Goal: Task Accomplishment & Management: Use online tool/utility

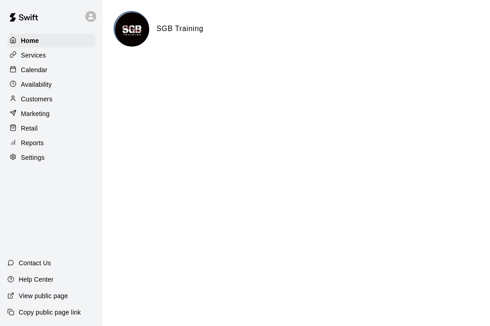
click at [46, 67] on p "Calendar" at bounding box center [34, 69] width 26 height 9
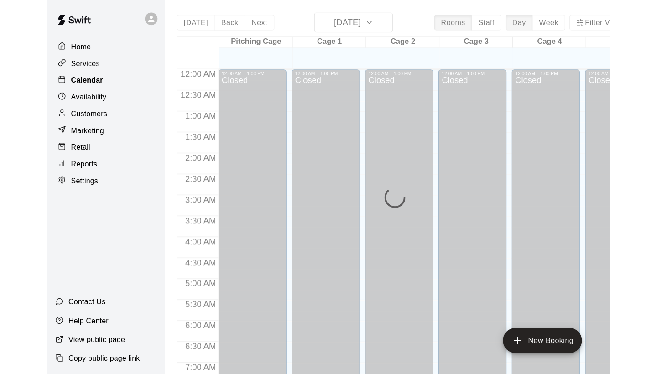
scroll to position [456, 0]
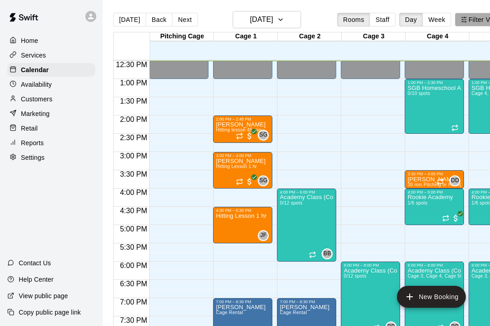
click at [467, 22] on icon "button" at bounding box center [464, 19] width 6 height 6
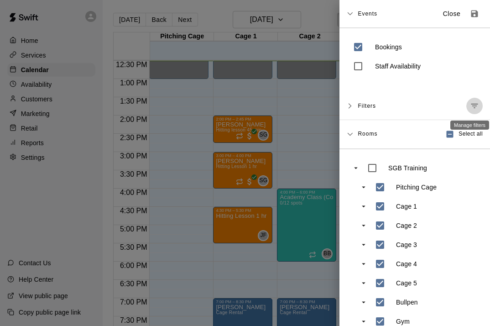
click at [477, 108] on icon "Manage filters" at bounding box center [474, 105] width 9 height 9
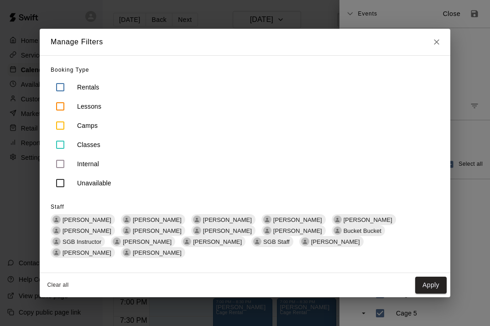
drag, startPoint x: 365, startPoint y: 50, endPoint x: 308, endPoint y: 51, distance: 57.0
click at [308, 50] on div "Manage Filters" at bounding box center [245, 42] width 411 height 26
click at [435, 47] on icon "Close" at bounding box center [436, 41] width 9 height 9
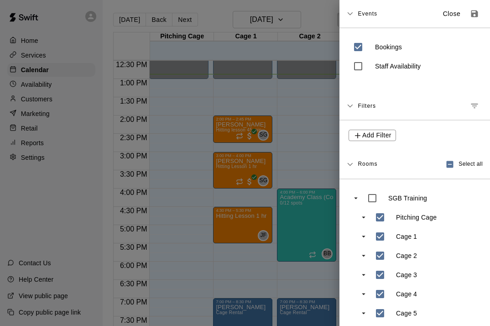
click at [323, 94] on div at bounding box center [245, 163] width 490 height 326
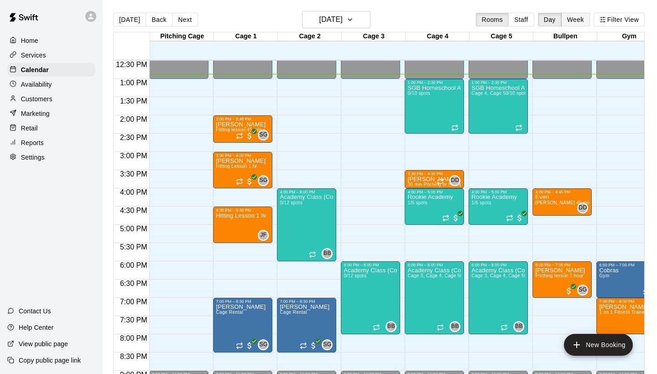
click at [489, 21] on button "Week" at bounding box center [575, 20] width 29 height 14
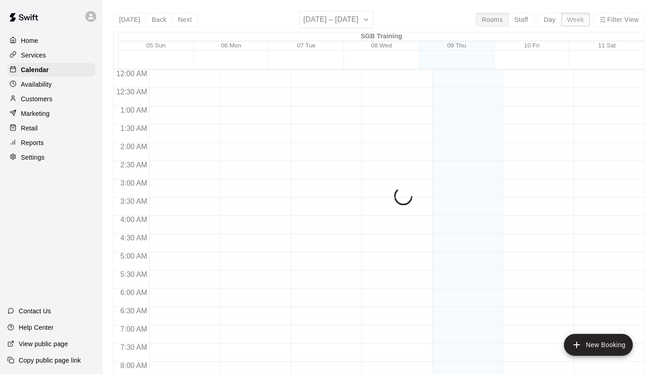
scroll to position [469, 0]
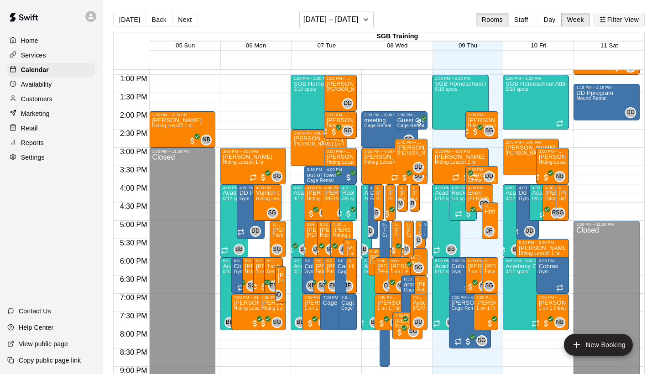
click at [489, 21] on button "Filter View" at bounding box center [618, 20] width 51 height 14
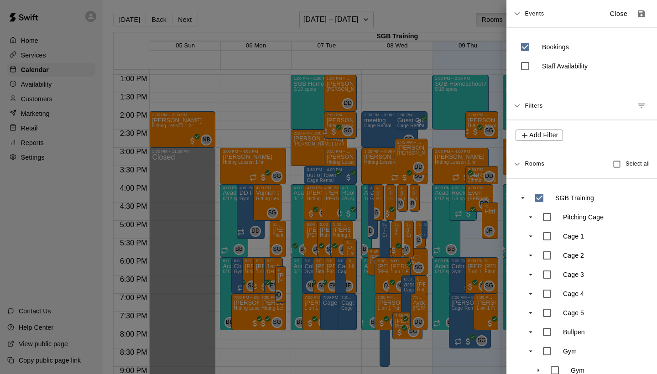
click at [489, 107] on icon "Manage filters" at bounding box center [641, 105] width 9 height 9
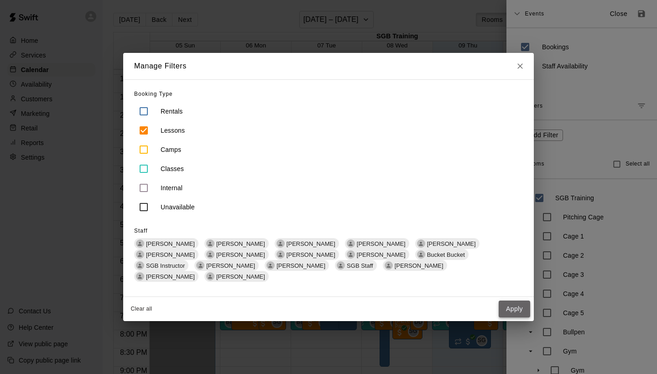
click at [489, 305] on button "Apply" at bounding box center [514, 309] width 31 height 17
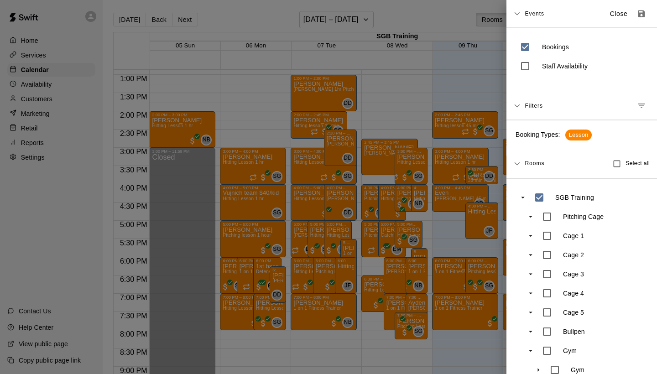
click at [344, 325] on div at bounding box center [328, 187] width 657 height 374
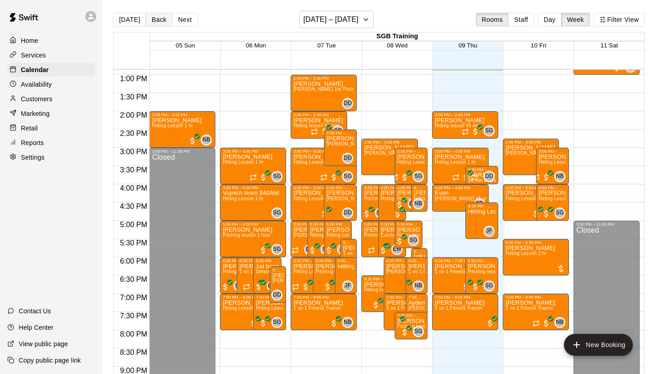
click at [156, 19] on button "Back" at bounding box center [159, 20] width 27 height 14
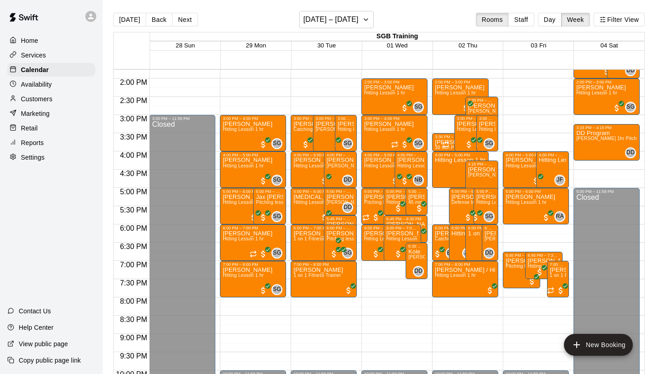
scroll to position [503, 0]
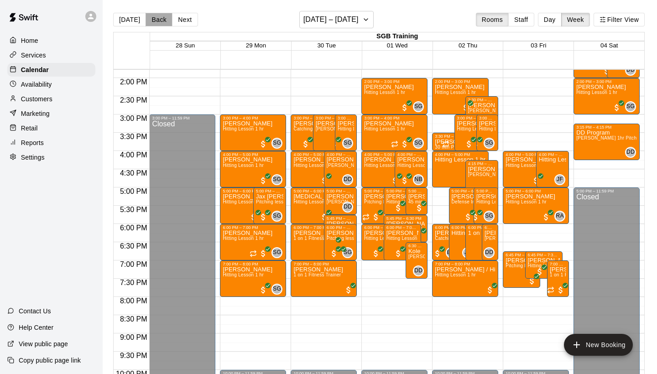
click at [155, 20] on button "Back" at bounding box center [159, 20] width 27 height 14
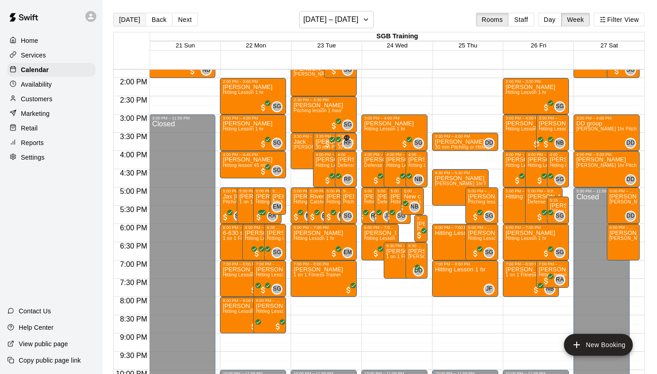
click at [132, 22] on button "[DATE]" at bounding box center [129, 20] width 33 height 14
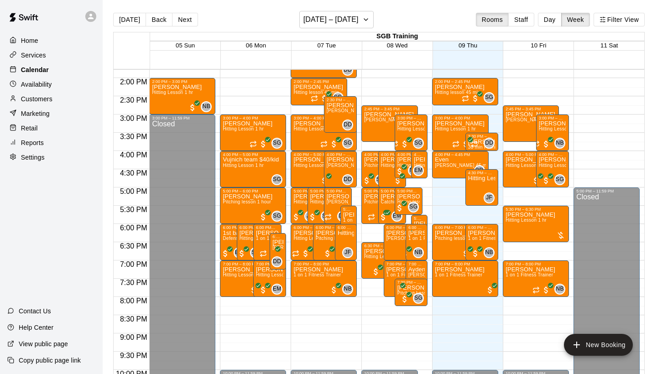
click at [57, 64] on div "Calendar" at bounding box center [51, 70] width 88 height 14
click at [132, 13] on button "[DATE]" at bounding box center [129, 20] width 33 height 14
click at [36, 64] on div "Calendar" at bounding box center [51, 70] width 88 height 14
click at [489, 20] on button "Day" at bounding box center [550, 20] width 24 height 14
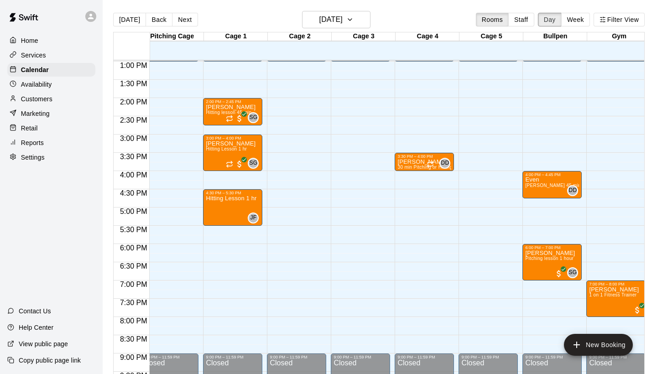
scroll to position [474, 9]
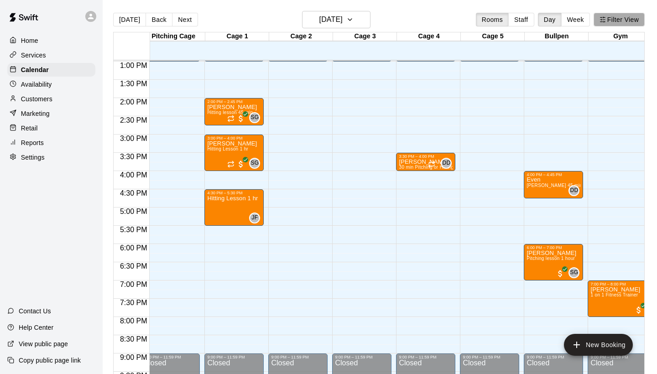
click at [489, 16] on button "Filter View" at bounding box center [618, 20] width 51 height 14
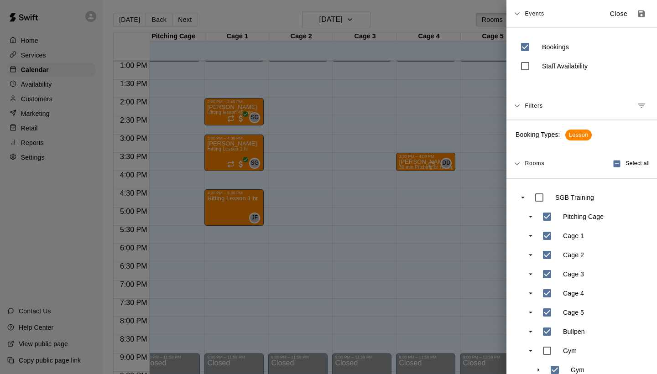
click at [489, 135] on span "Lesson" at bounding box center [578, 135] width 27 height 9
click at [489, 104] on button "Manage filters" at bounding box center [641, 106] width 16 height 16
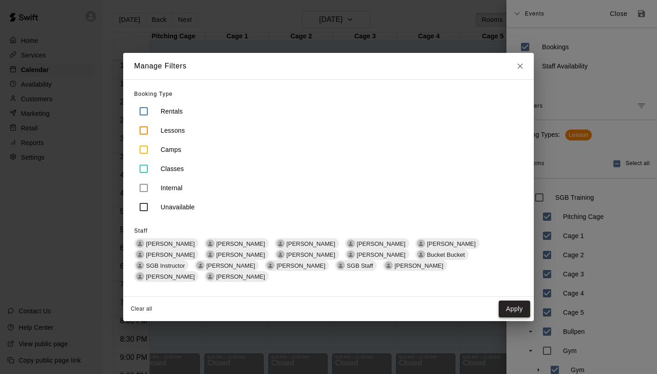
click at [489, 304] on button "Apply" at bounding box center [514, 309] width 31 height 17
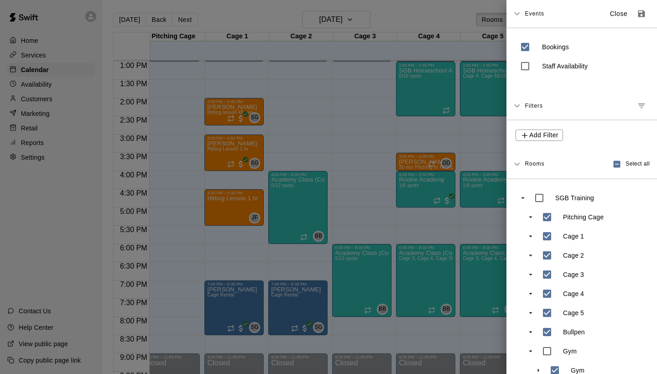
click at [313, 134] on div at bounding box center [328, 187] width 657 height 374
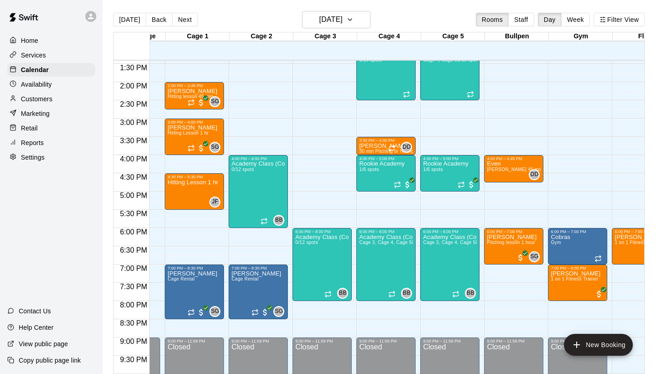
scroll to position [0, 39]
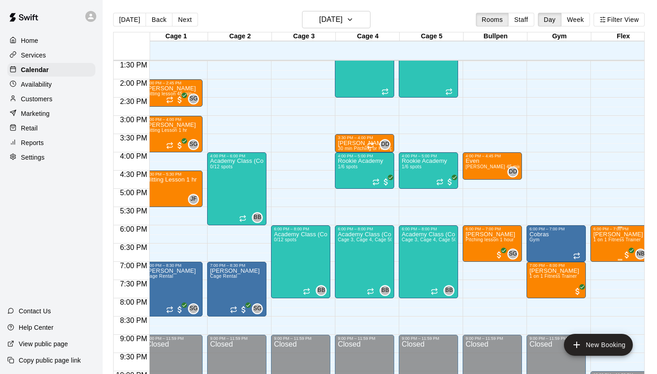
click at [489, 242] on span "1 on 1 Fitness Trainer" at bounding box center [616, 239] width 47 height 5
click at [489, 192] on div at bounding box center [328, 187] width 657 height 374
